Goal: Information Seeking & Learning: Learn about a topic

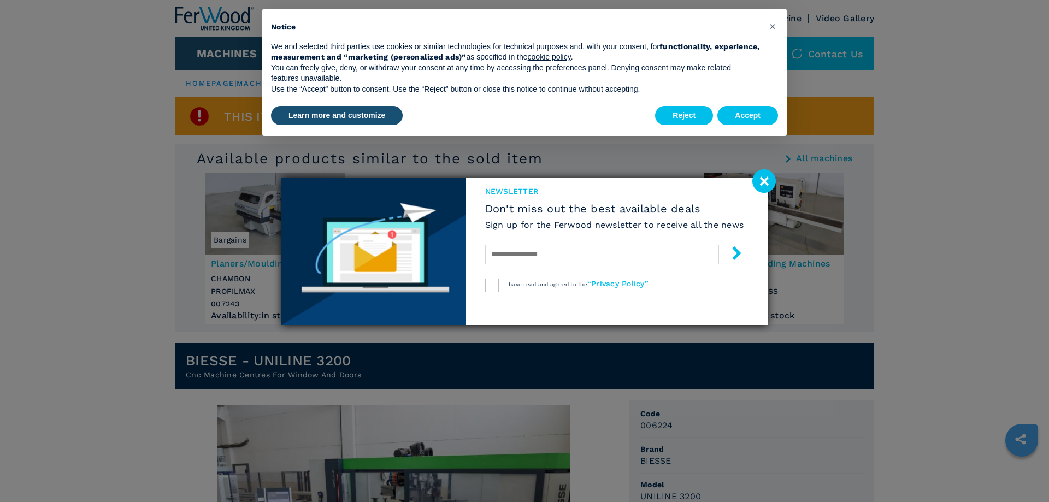
click at [756, 181] on image at bounding box center [763, 180] width 23 height 23
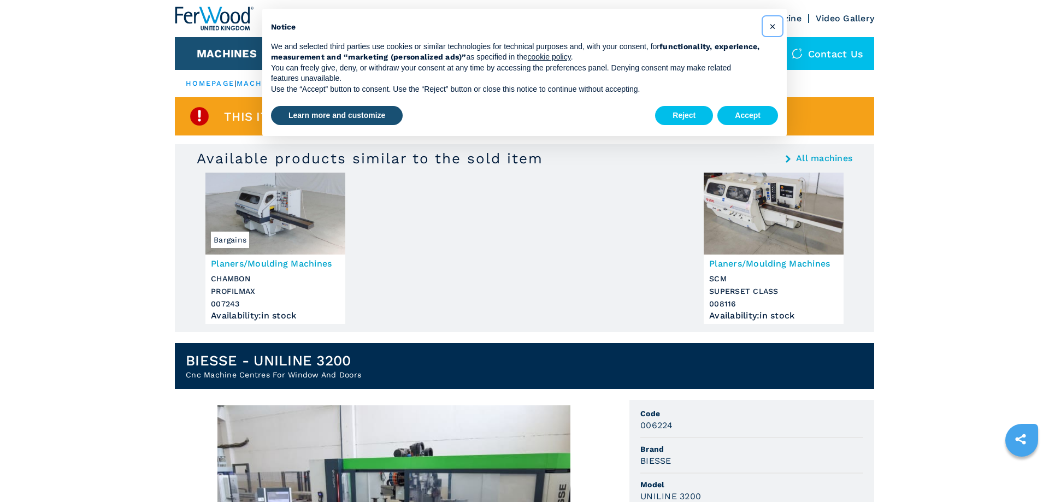
click at [770, 29] on span "×" at bounding box center [772, 26] width 7 height 13
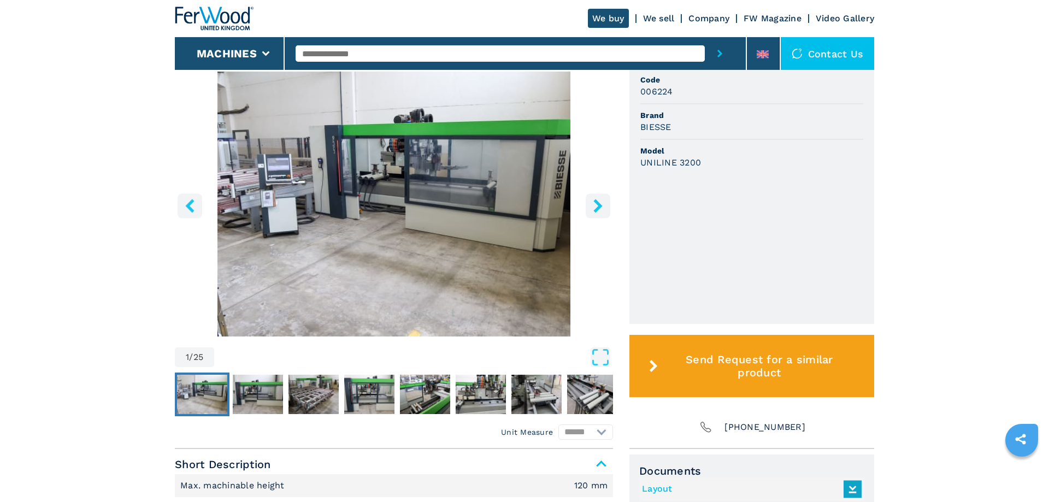
scroll to position [334, 0]
click at [263, 388] on img "Go to Slide 2" at bounding box center [258, 393] width 50 height 39
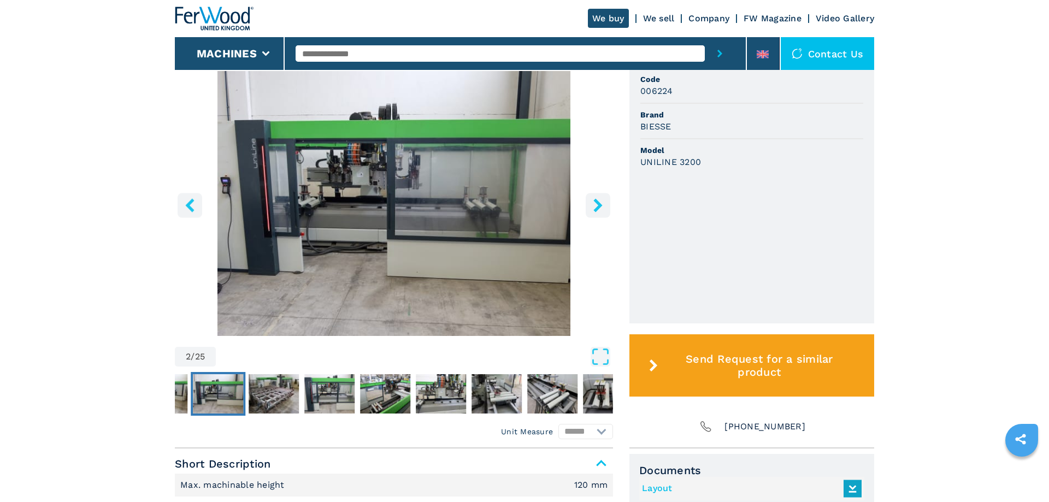
click at [240, 390] on img "Go to Slide 2" at bounding box center [218, 393] width 50 height 39
click at [251, 386] on img "Go to Slide 3" at bounding box center [274, 393] width 50 height 39
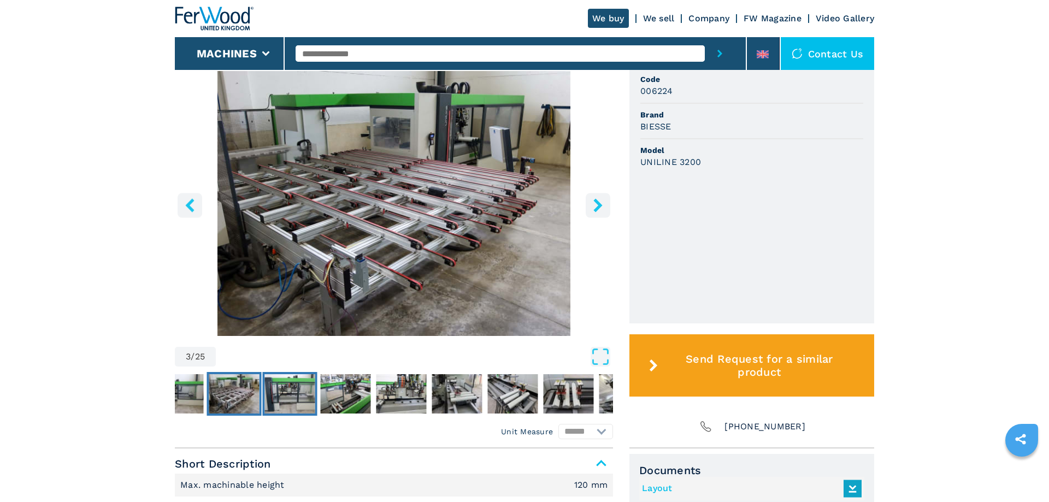
click at [294, 380] on img "Go to Slide 4" at bounding box center [290, 393] width 50 height 39
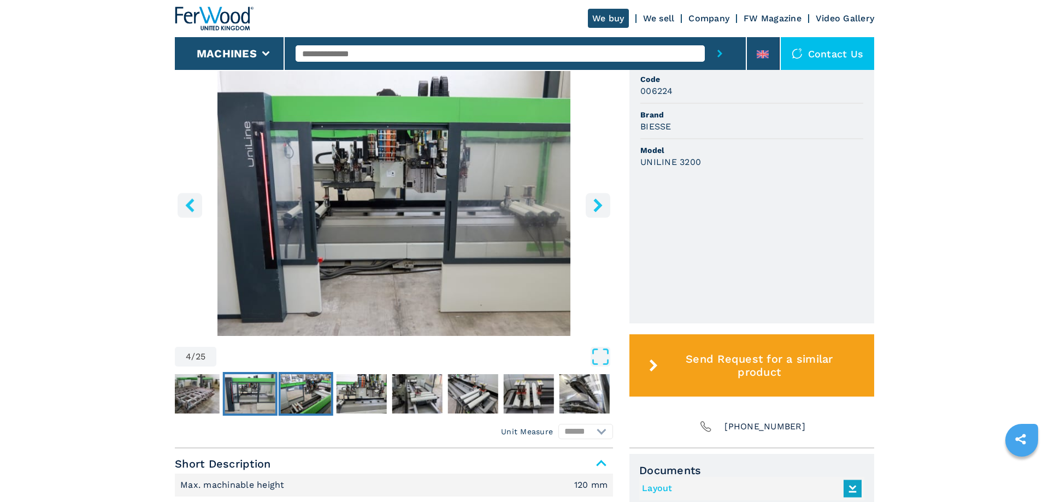
click at [329, 377] on img "Go to Slide 5" at bounding box center [306, 393] width 50 height 39
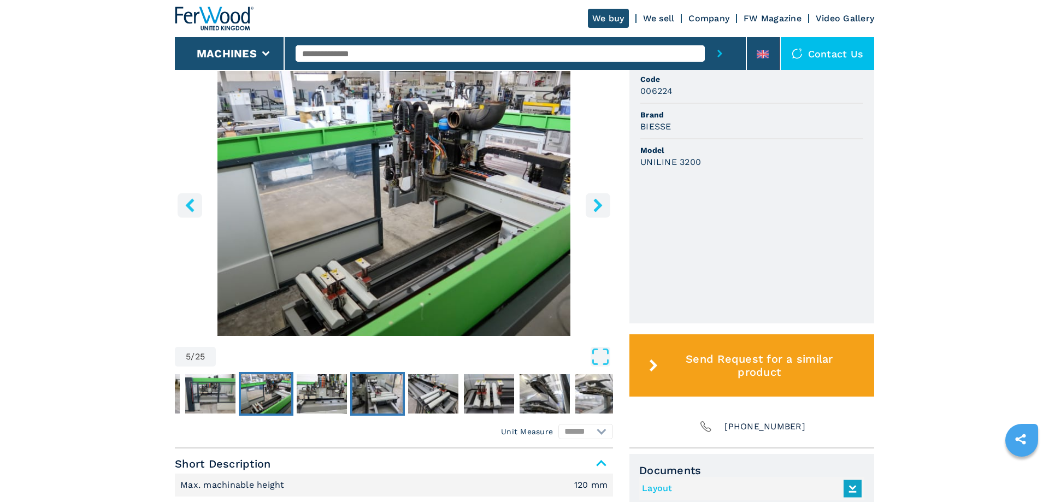
click at [390, 384] on img "Go to Slide 7" at bounding box center [377, 393] width 50 height 39
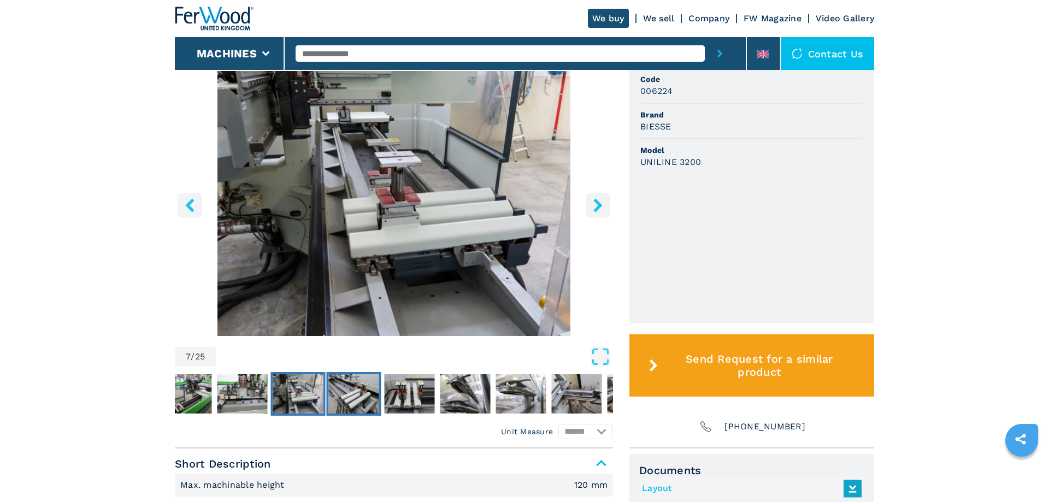
click at [354, 386] on img "Go to Slide 8" at bounding box center [354, 393] width 50 height 39
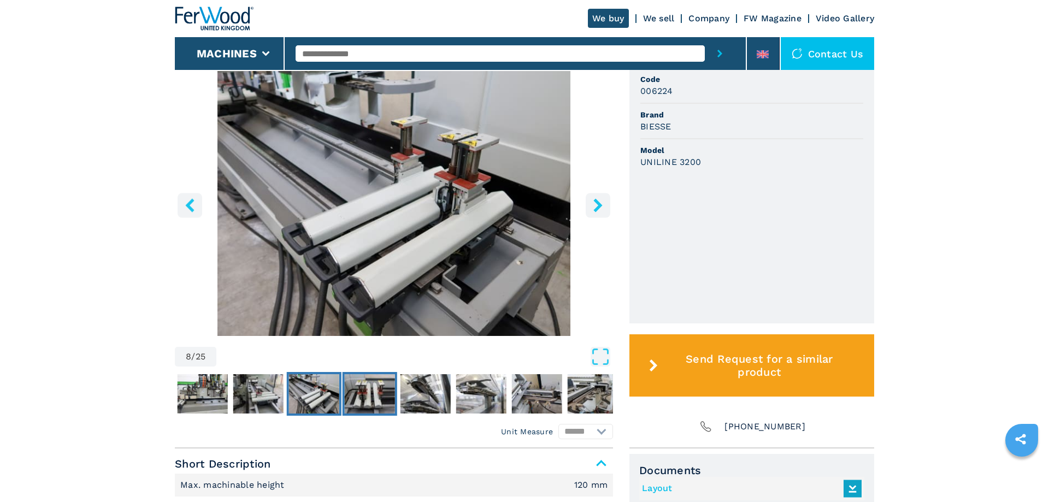
click at [379, 380] on img "Go to Slide 9" at bounding box center [370, 393] width 50 height 39
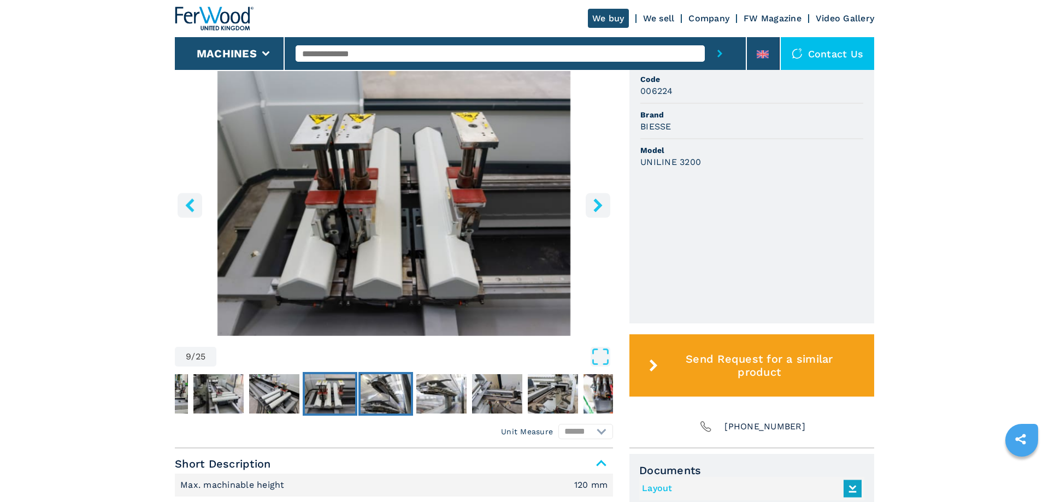
click at [410, 382] on img "Go to Slide 10" at bounding box center [385, 393] width 50 height 39
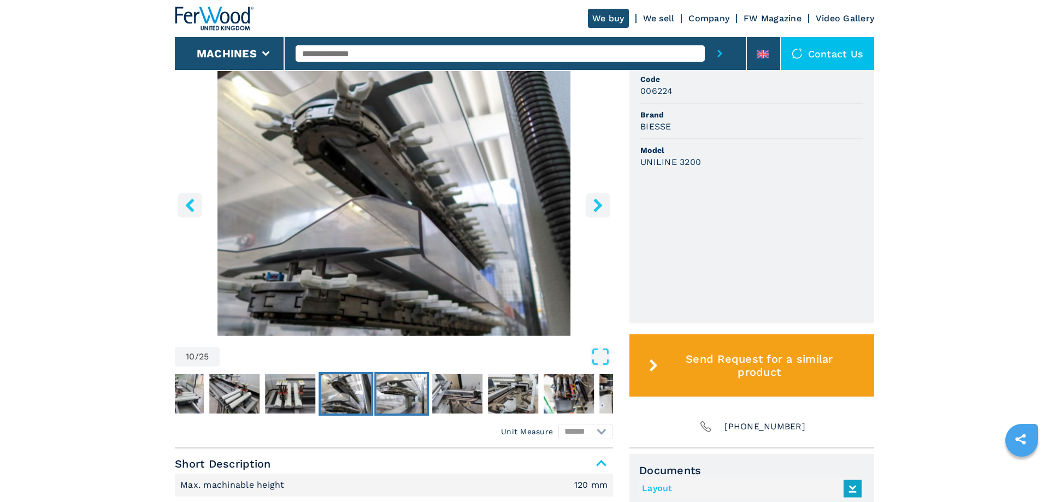
click at [421, 382] on img "Go to Slide 11" at bounding box center [401, 393] width 50 height 39
click at [405, 386] on img "Go to Slide 11" at bounding box center [401, 393] width 50 height 39
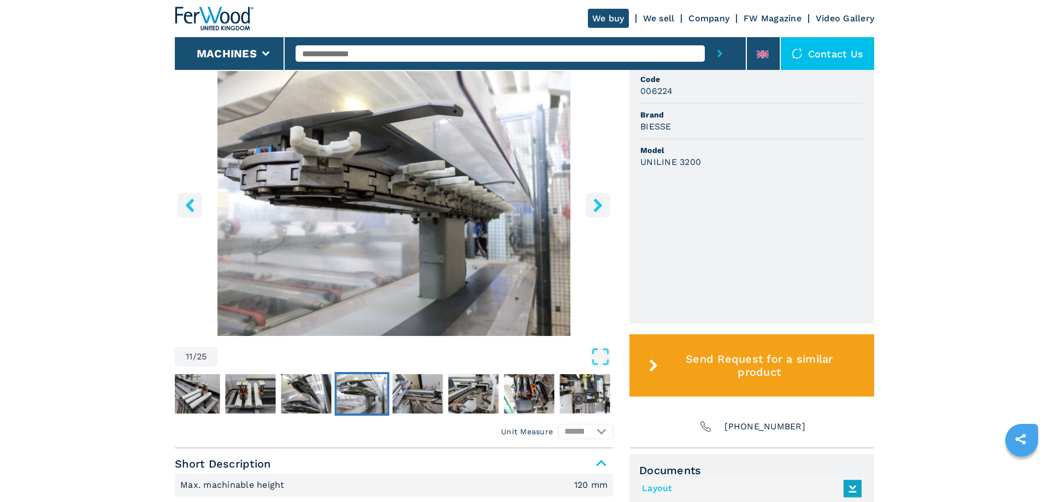
click at [384, 389] on img "Go to Slide 11" at bounding box center [362, 393] width 50 height 39
click at [414, 387] on img "Go to Slide 12" at bounding box center [418, 393] width 50 height 39
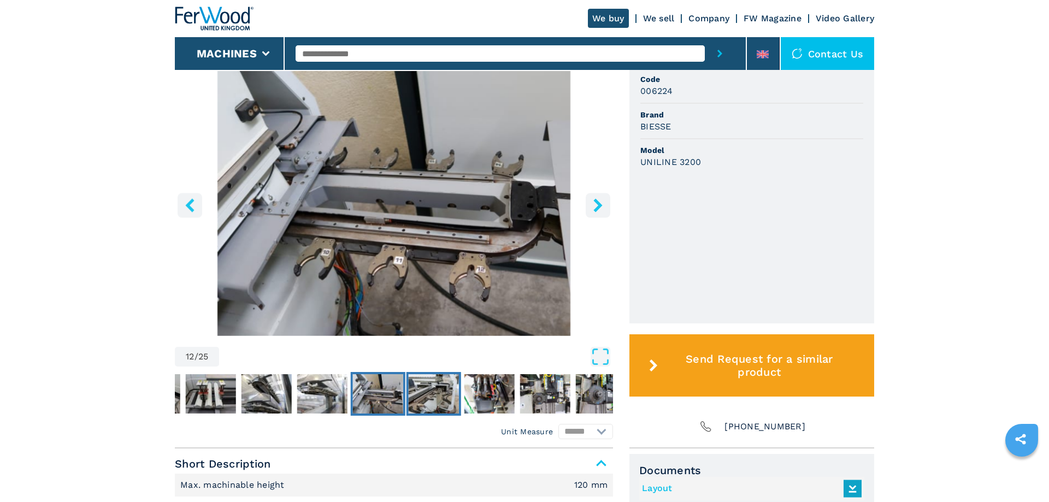
click at [429, 382] on img "Go to Slide 13" at bounding box center [434, 393] width 50 height 39
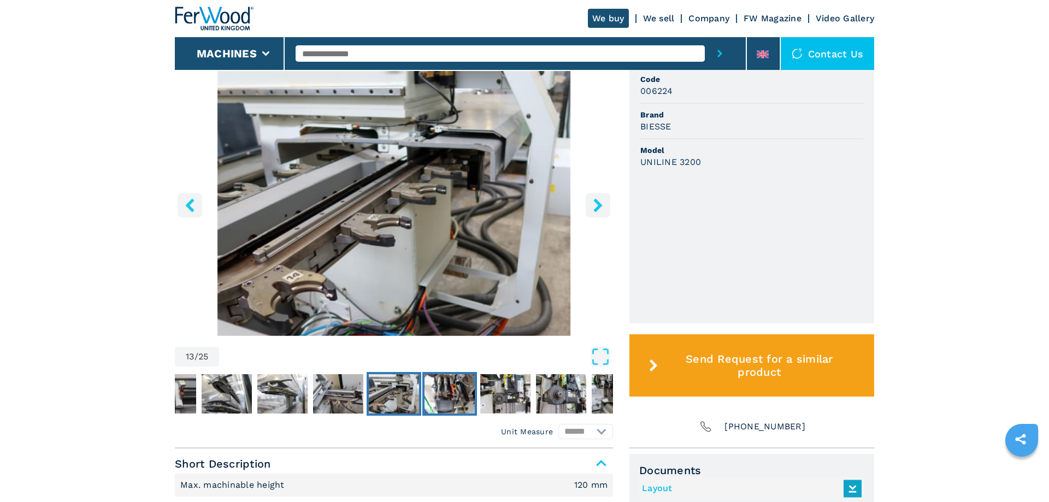
click at [459, 382] on img "Go to Slide 14" at bounding box center [449, 393] width 50 height 39
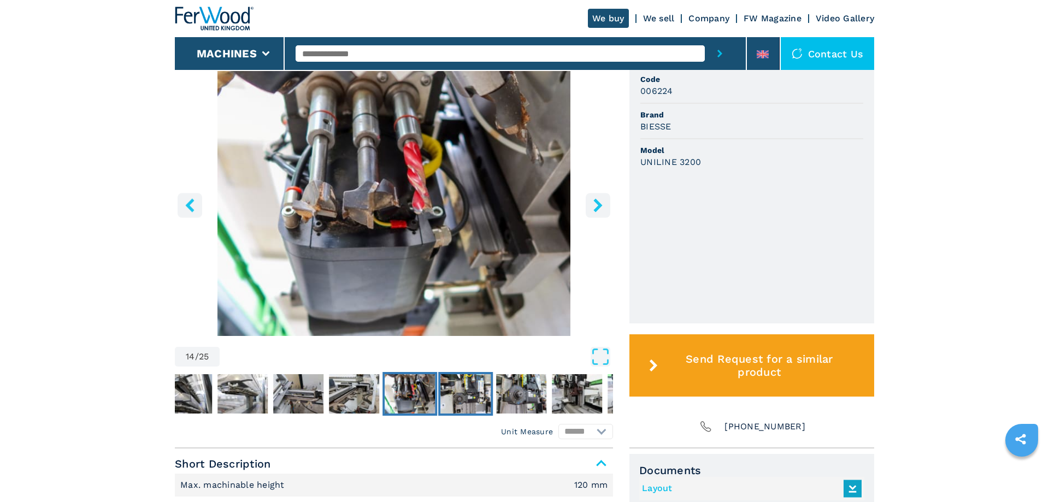
click at [462, 386] on img "Go to Slide 15" at bounding box center [465, 393] width 50 height 39
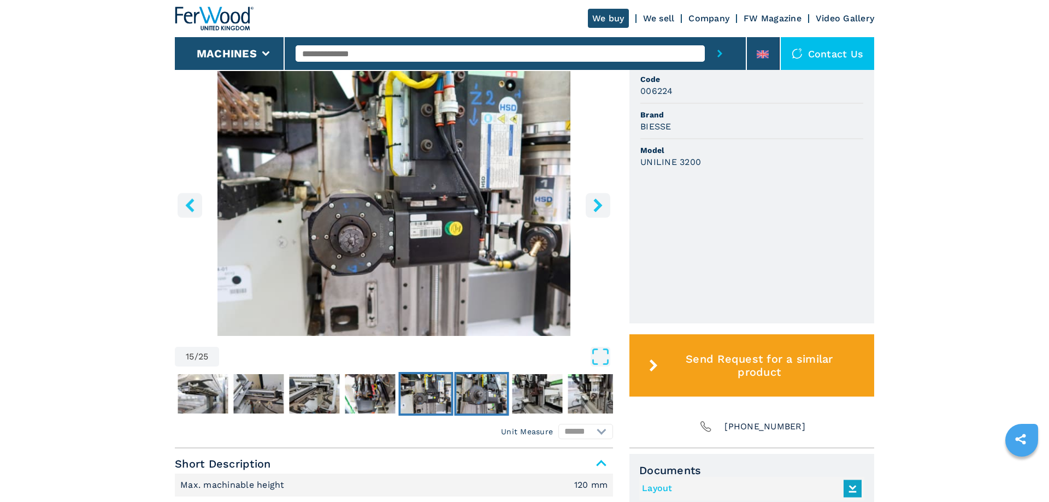
click at [472, 386] on img "Go to Slide 16" at bounding box center [482, 393] width 50 height 39
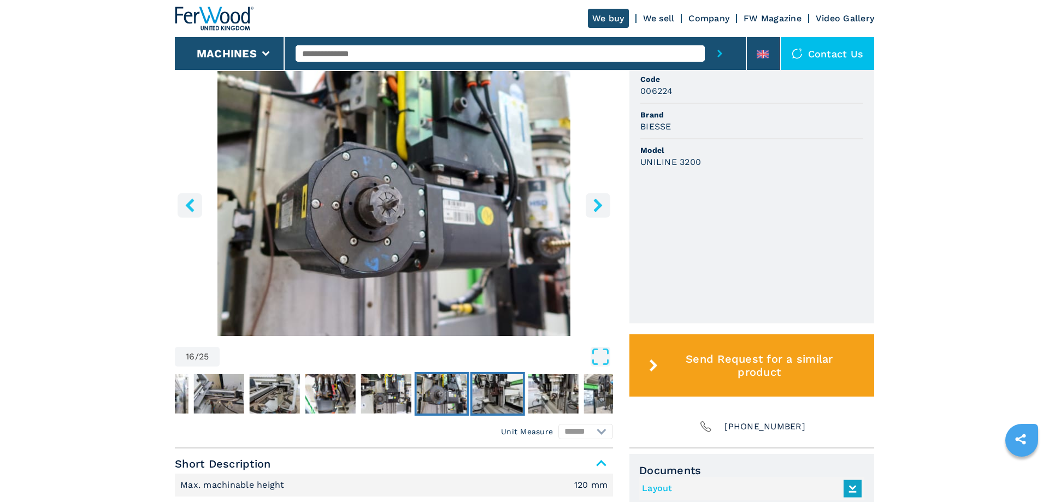
click at [484, 386] on img "Go to Slide 17" at bounding box center [497, 393] width 50 height 39
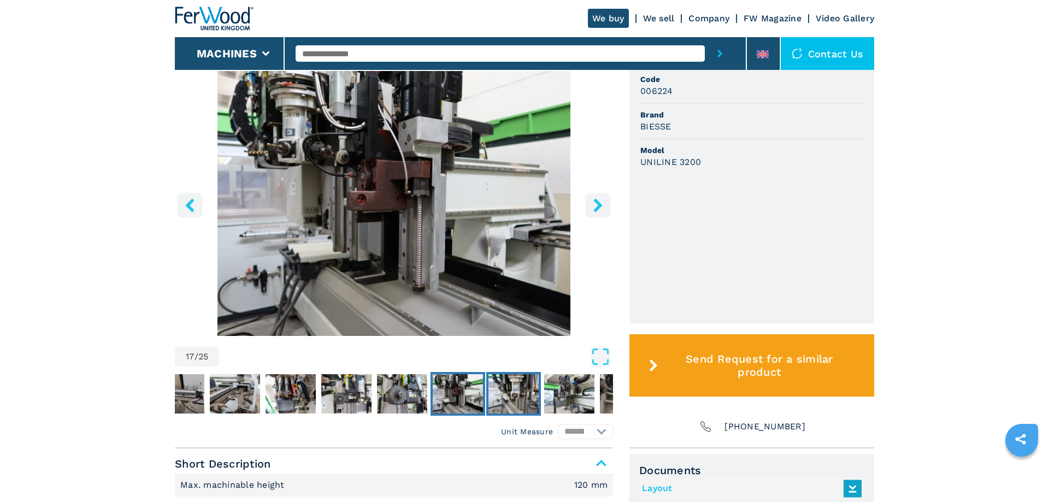
click at [530, 388] on img "Go to Slide 18" at bounding box center [513, 393] width 50 height 39
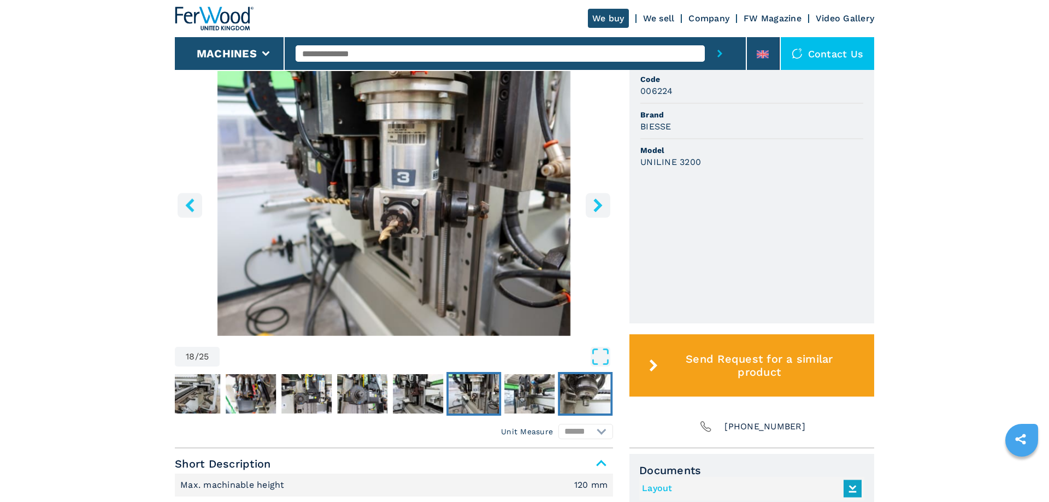
click at [563, 384] on img "Go to Slide 20" at bounding box center [585, 393] width 50 height 39
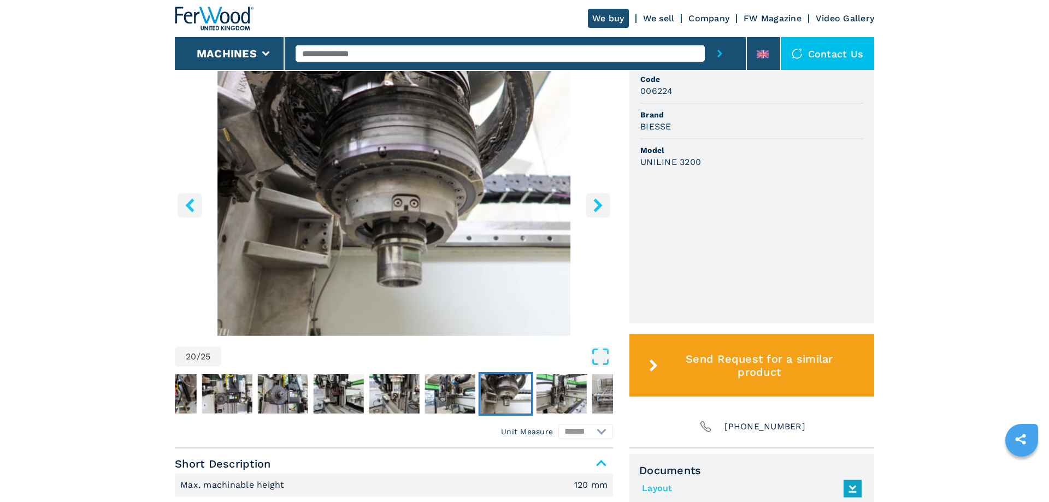
scroll to position [622, 0]
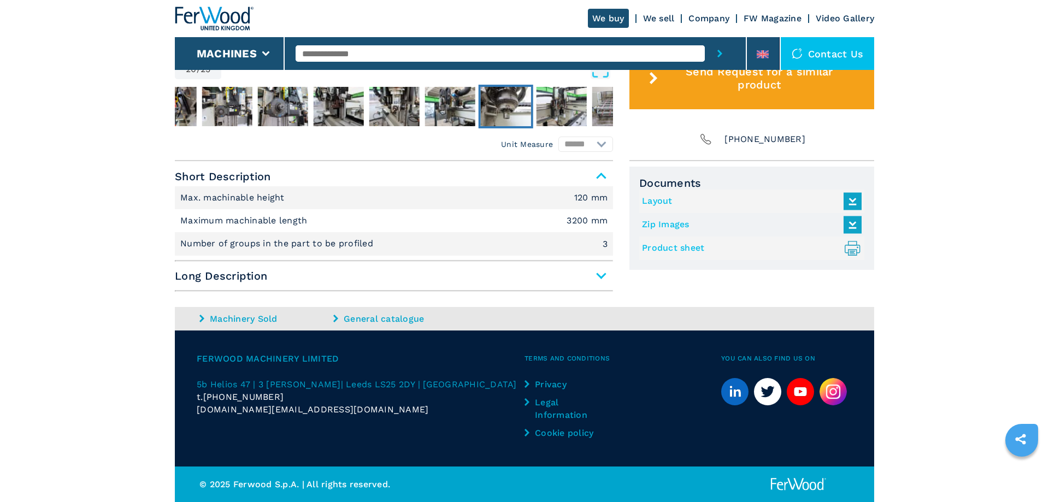
click at [603, 272] on span "Long Description" at bounding box center [394, 276] width 438 height 20
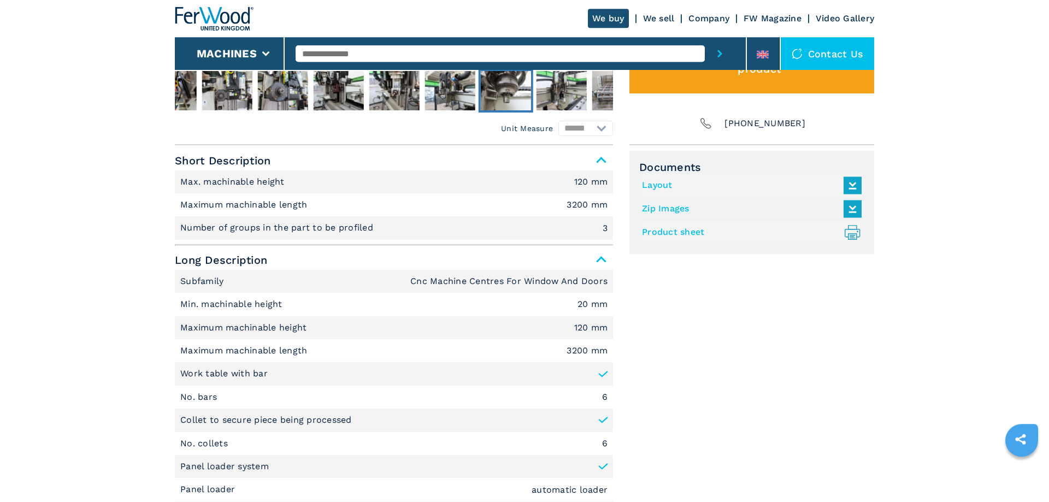
scroll to position [557, 0]
